Goal: Book appointment/travel/reservation

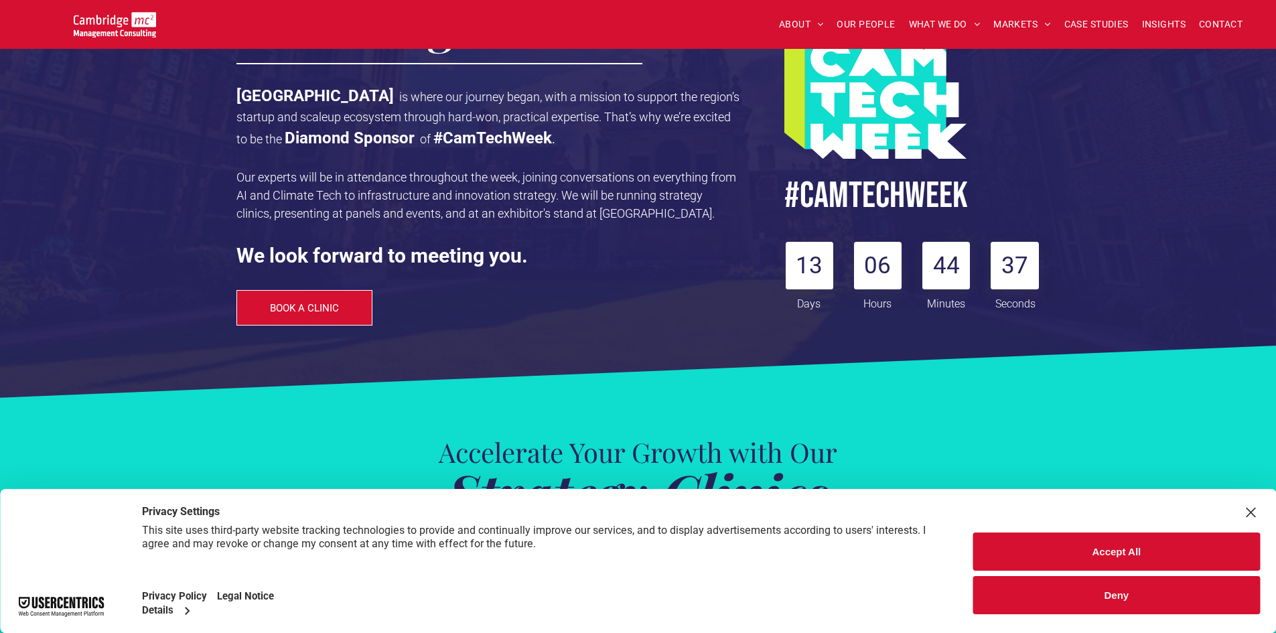
scroll to position [335, 0]
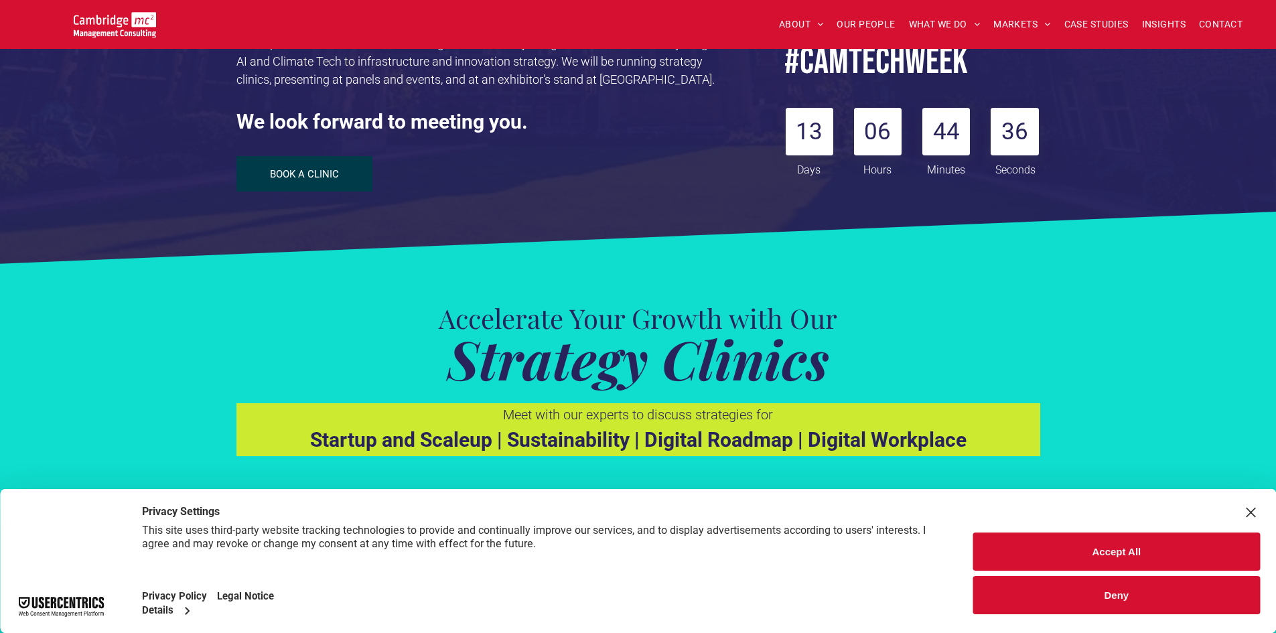
click at [328, 168] on span "BOOK A CLINIC" at bounding box center [304, 174] width 69 height 12
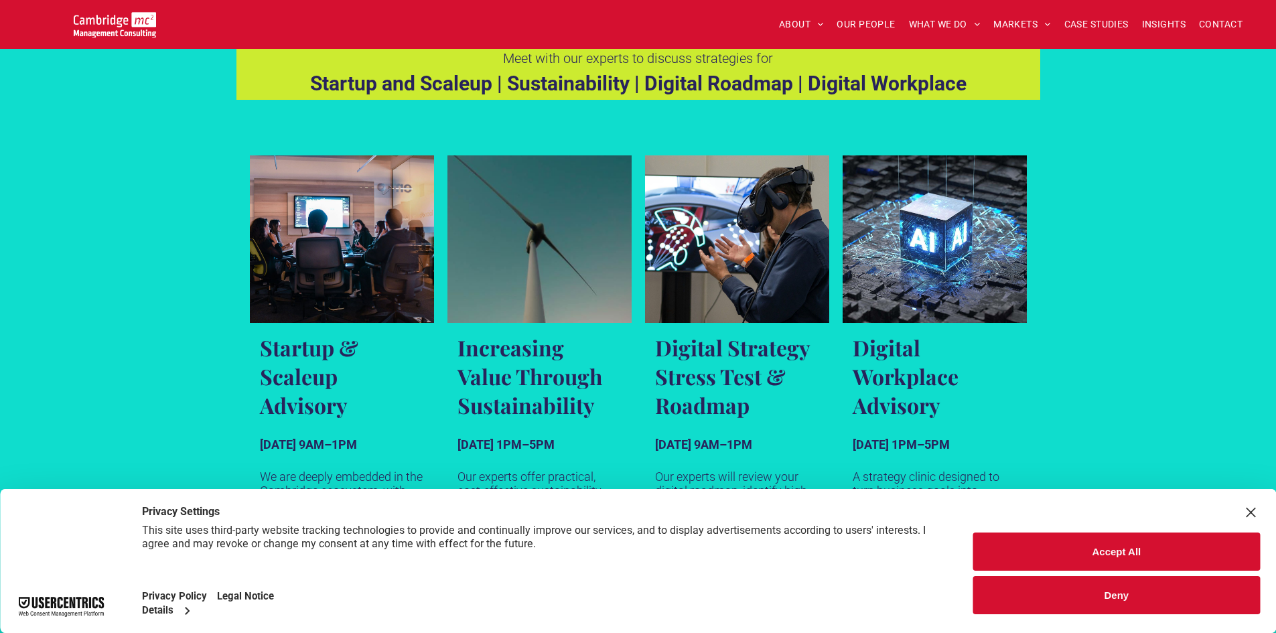
scroll to position [758, 0]
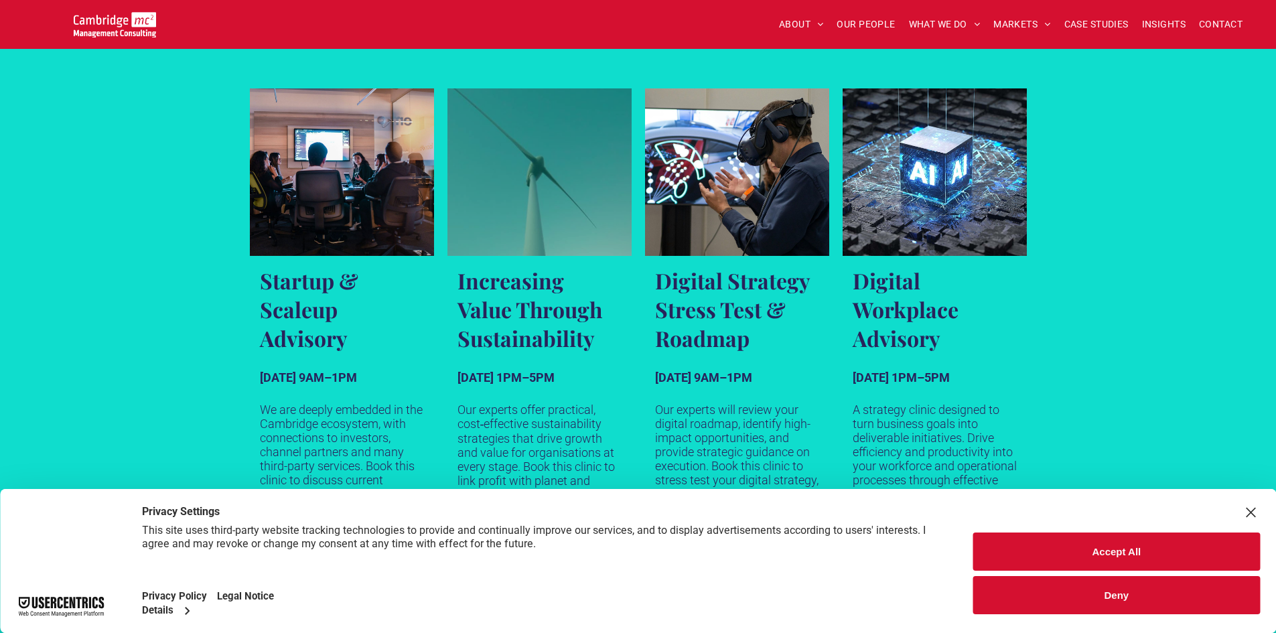
click at [533, 247] on link "Near shot of a wind turbine against a dark blue sky" at bounding box center [540, 171] width 184 height 167
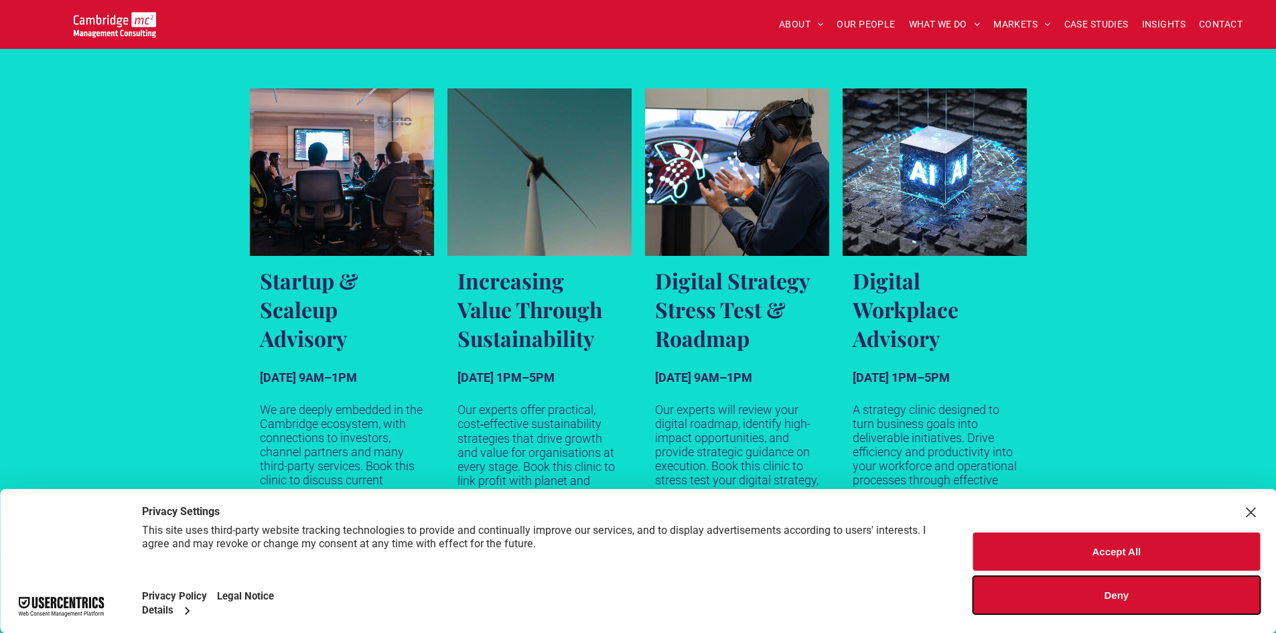
click at [1087, 596] on button "Deny" at bounding box center [1116, 595] width 287 height 38
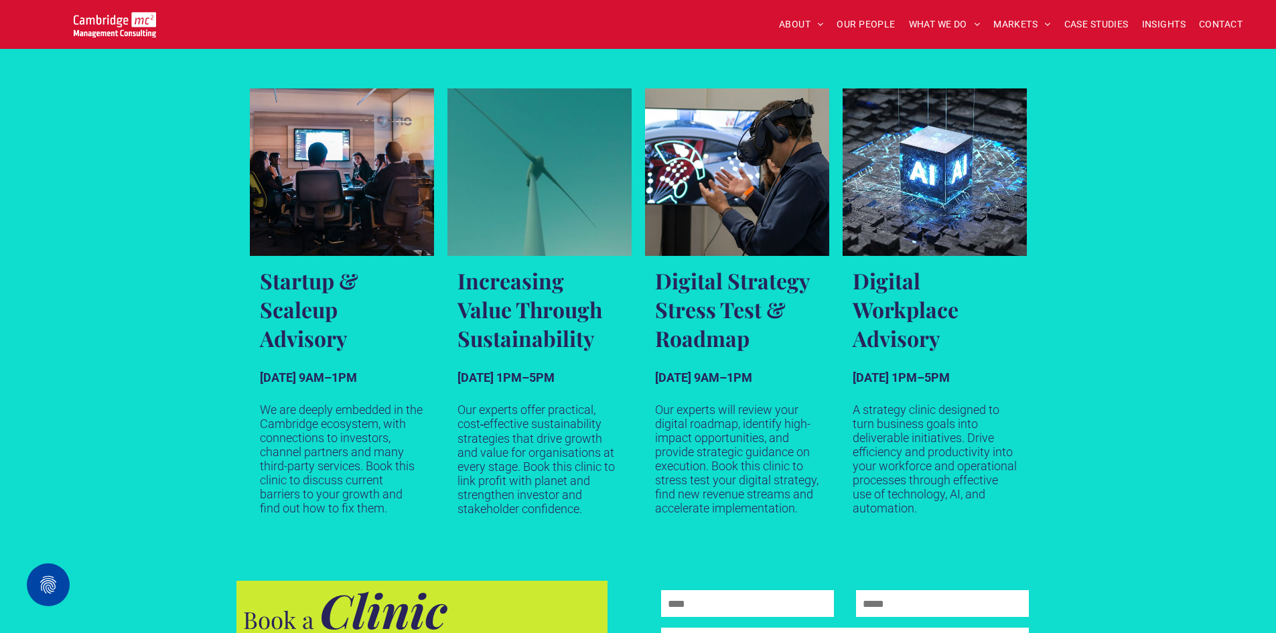
click at [529, 304] on h3 "Increasing Value Through Sustainability" at bounding box center [540, 309] width 164 height 86
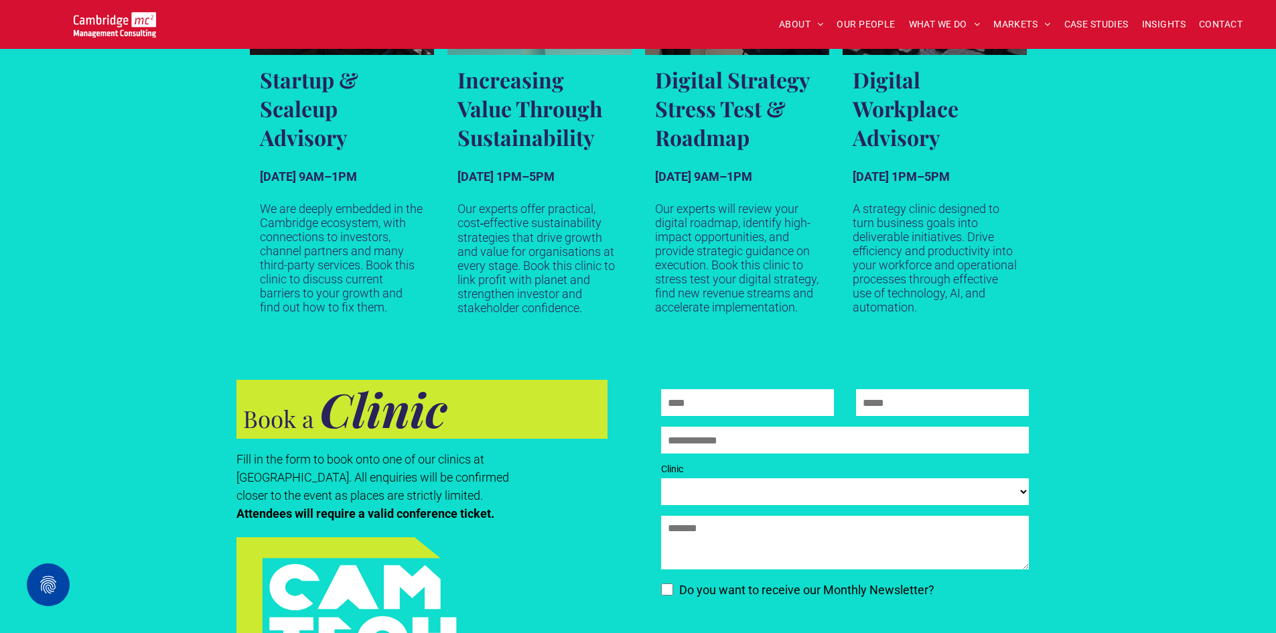
scroll to position [691, 0]
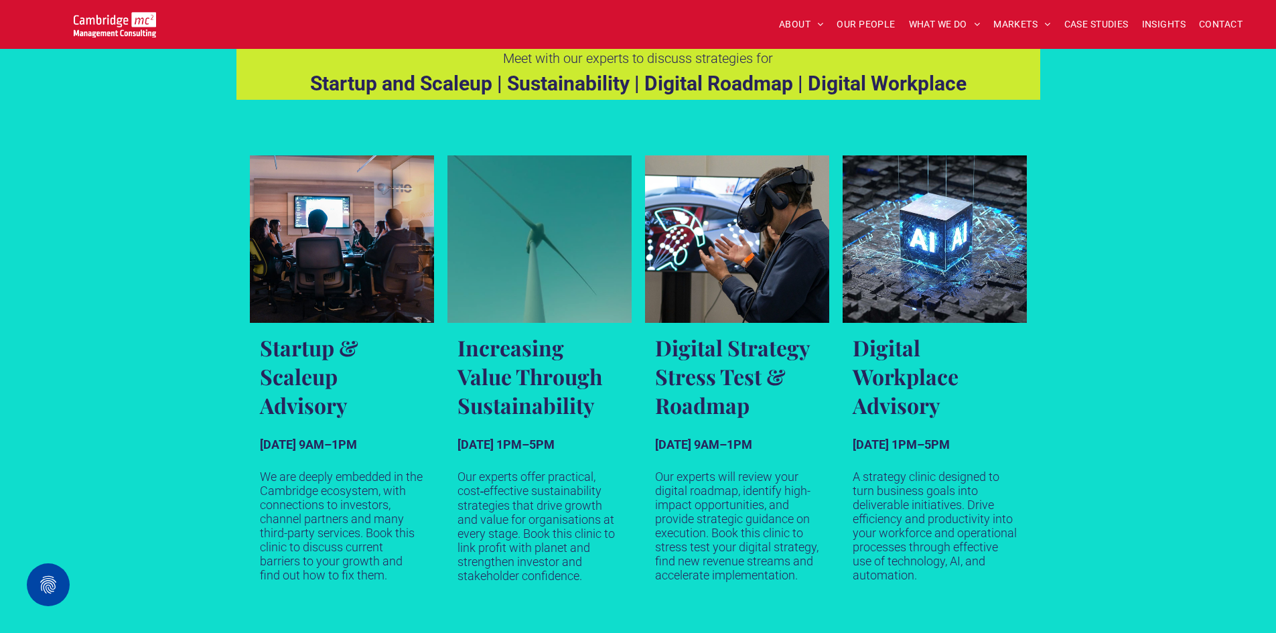
click at [523, 371] on h3 "Increasing Value Through Sustainability" at bounding box center [540, 376] width 164 height 86
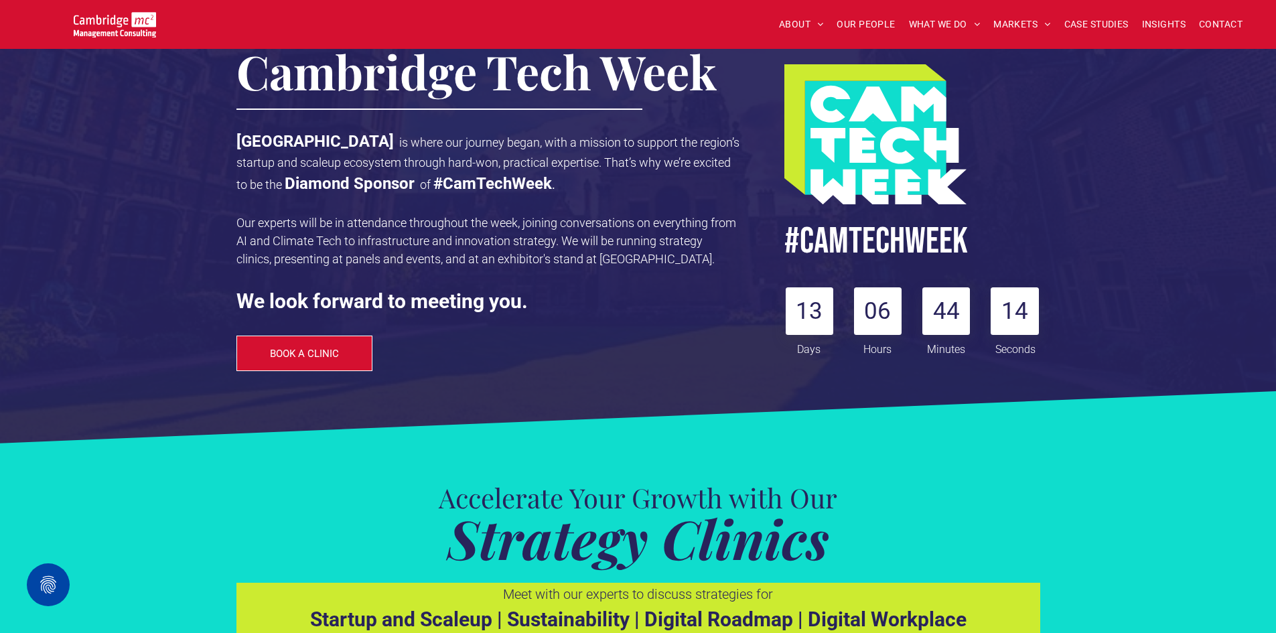
scroll to position [21, 0]
